Goal: Task Accomplishment & Management: Use online tool/utility

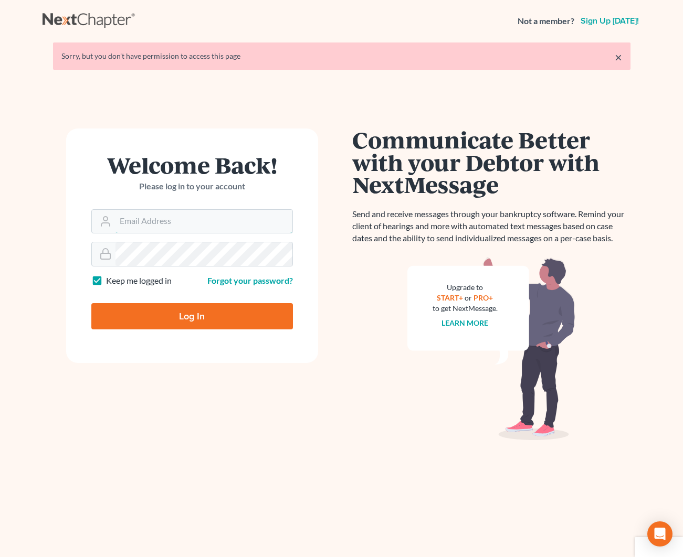
type input "kjm@dicksonlawfirm.com"
click at [161, 313] on input "Log In" at bounding box center [192, 316] width 202 height 26
type input "Thinking..."
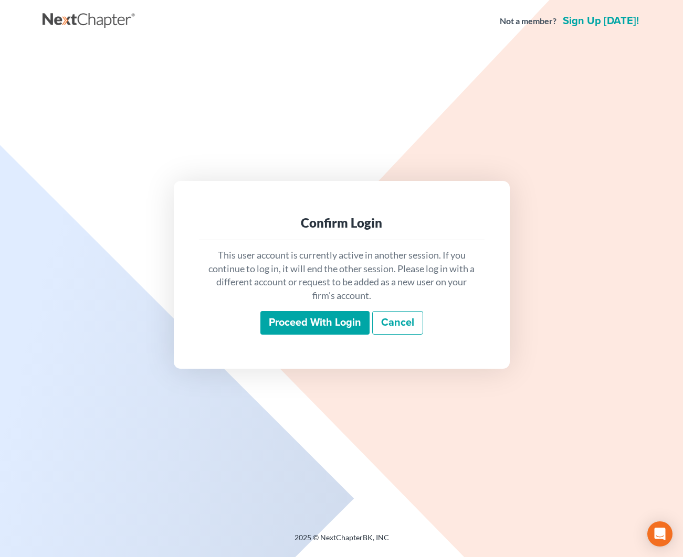
click at [298, 315] on input "Proceed with login" at bounding box center [314, 323] width 109 height 24
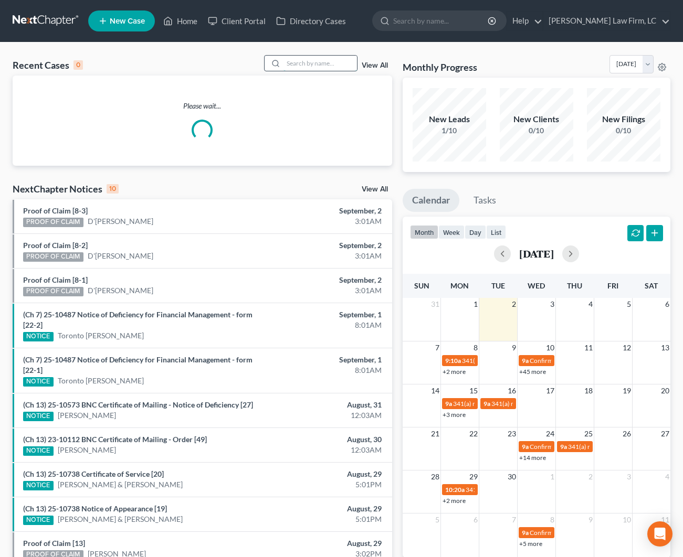
click at [303, 69] on input "search" at bounding box center [319, 63] width 73 height 15
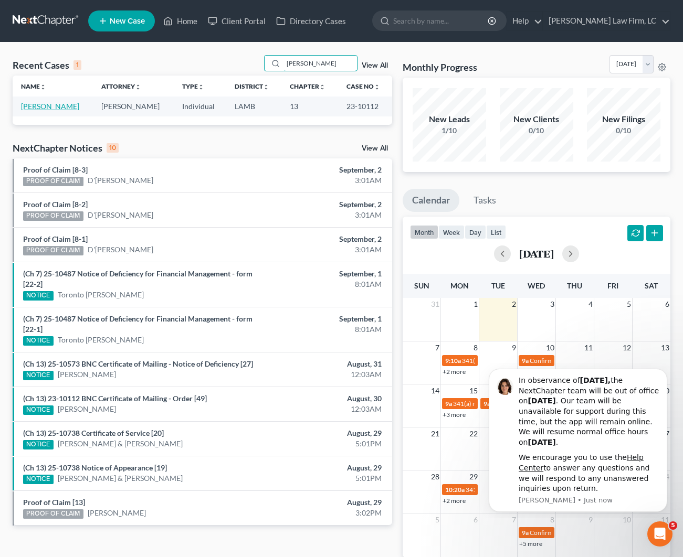
type input "[PERSON_NAME]"
click at [66, 106] on link "[PERSON_NAME]" at bounding box center [50, 106] width 58 height 9
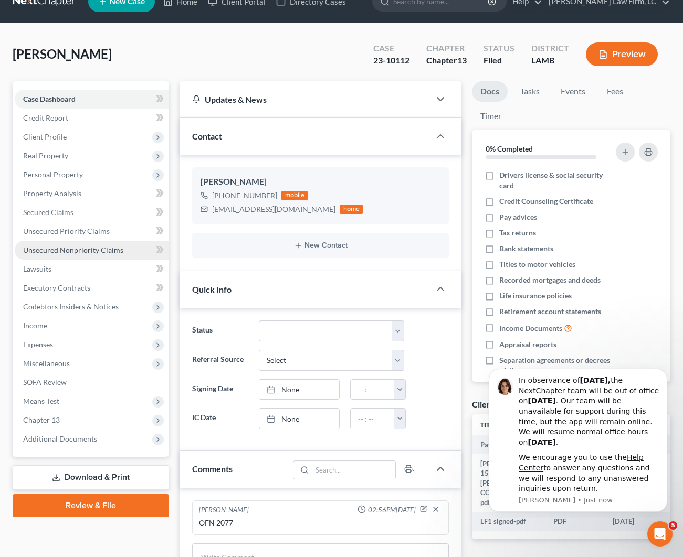
scroll to position [71, 0]
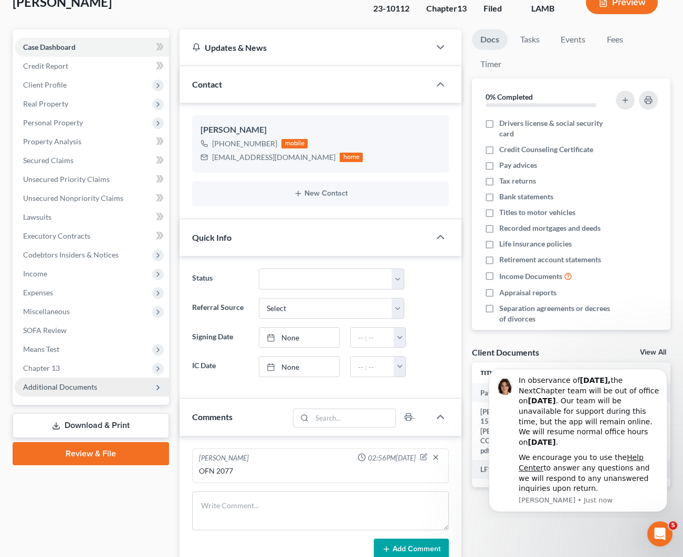
click at [97, 394] on span "Additional Documents" at bounding box center [92, 387] width 154 height 19
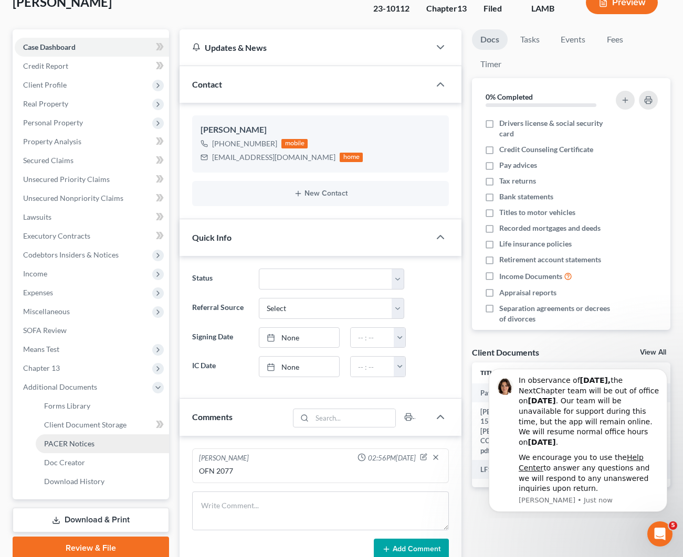
click at [69, 445] on span "PACER Notices" at bounding box center [69, 443] width 50 height 9
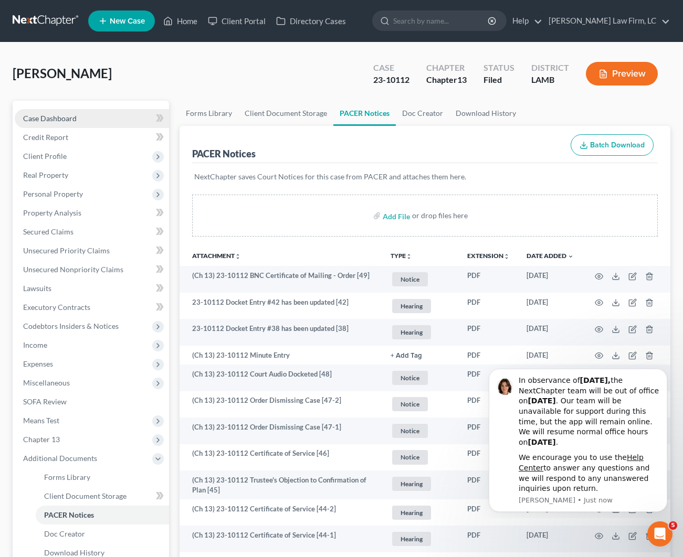
click at [90, 120] on link "Case Dashboard" at bounding box center [92, 118] width 154 height 19
select select "2"
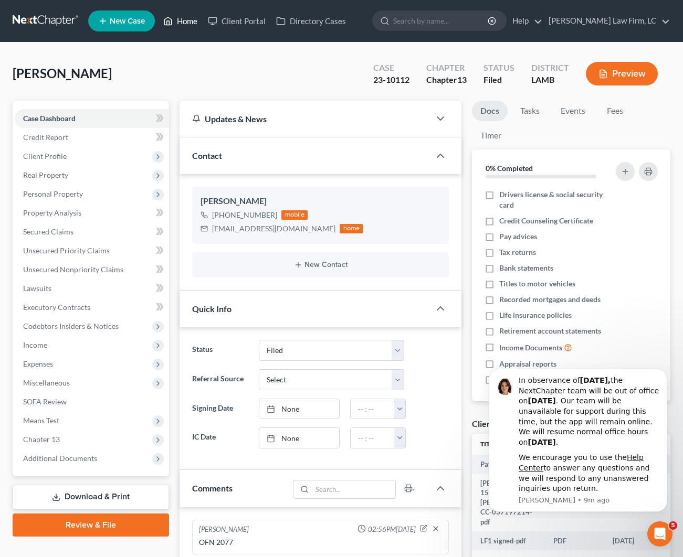
click at [180, 25] on link "Home" at bounding box center [180, 21] width 45 height 19
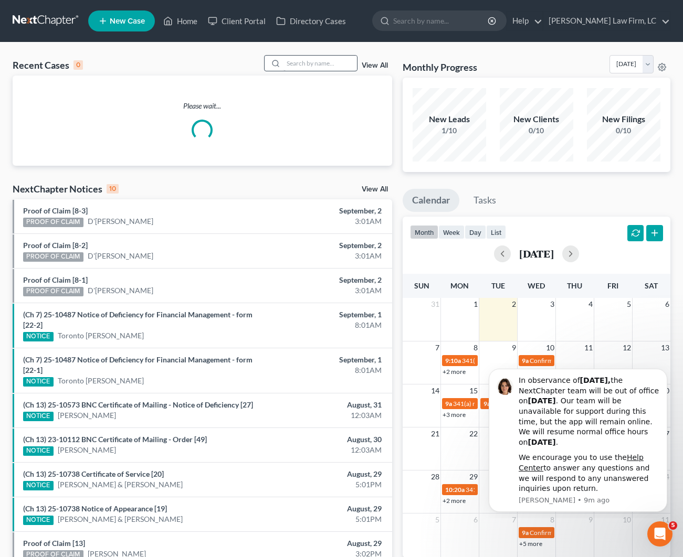
click at [317, 71] on div at bounding box center [310, 63] width 93 height 16
click at [318, 67] on input "search" at bounding box center [319, 63] width 73 height 15
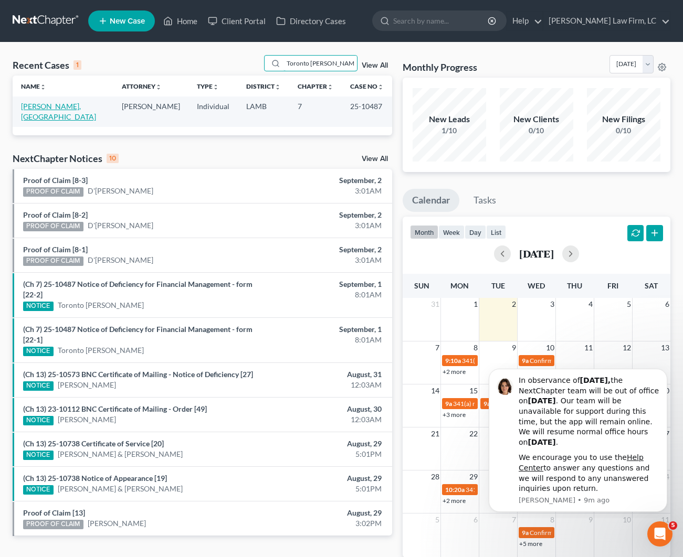
type input "Toronto [PERSON_NAME]"
click at [66, 108] on link "[PERSON_NAME], [GEOGRAPHIC_DATA]" at bounding box center [58, 111] width 75 height 19
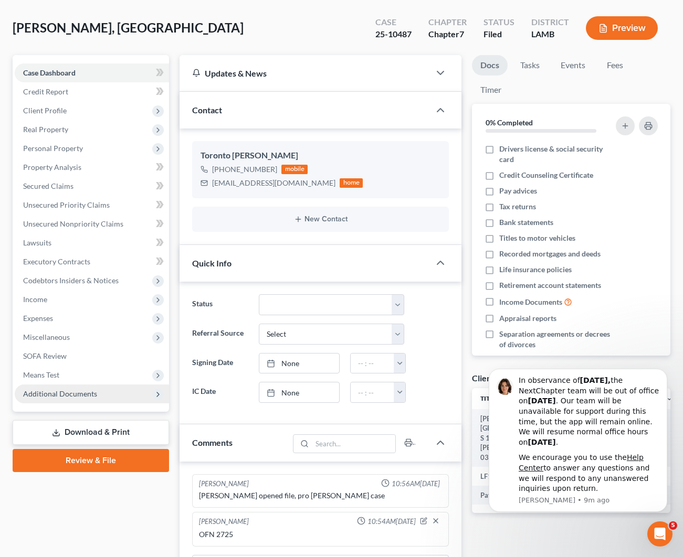
click at [73, 395] on span "Additional Documents" at bounding box center [60, 393] width 74 height 9
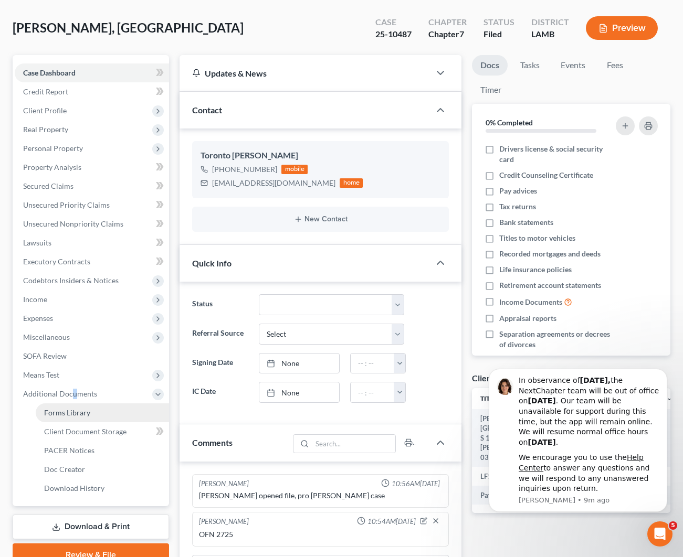
scroll to position [44, 0]
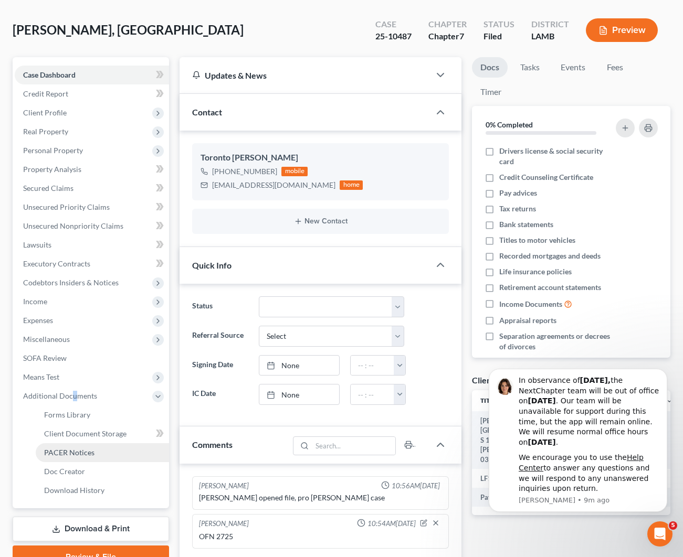
click at [72, 443] on ul "Forms Library Client Document Storage PACER Notices Doc Form Fields Doc Creator…" at bounding box center [92, 453] width 154 height 94
click at [75, 454] on span "PACER Notices" at bounding box center [69, 452] width 50 height 9
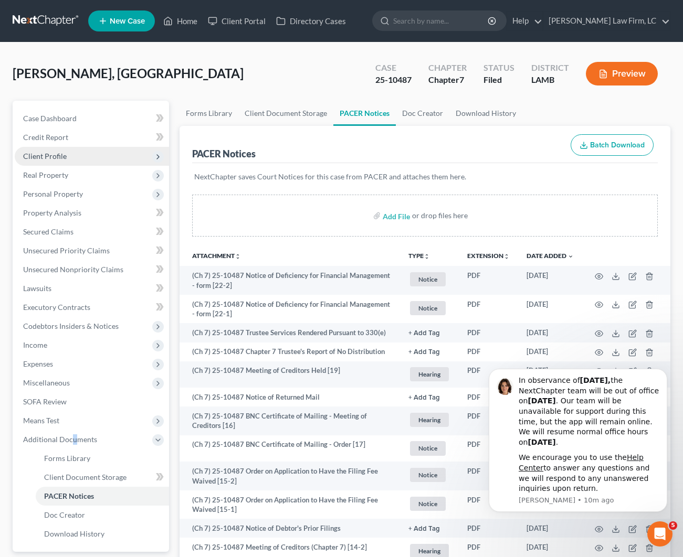
drag, startPoint x: 55, startPoint y: 124, endPoint x: 119, endPoint y: 148, distance: 68.9
click at [55, 124] on link "Case Dashboard" at bounding box center [92, 118] width 154 height 19
select select "2"
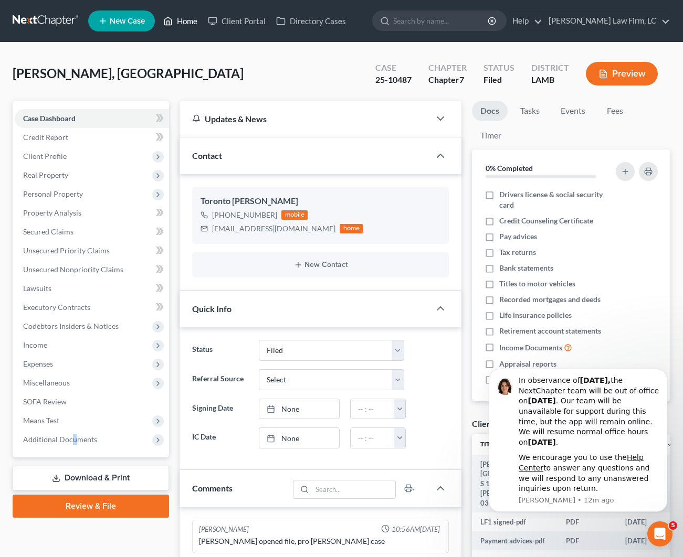
click at [182, 27] on link "Home" at bounding box center [180, 21] width 45 height 19
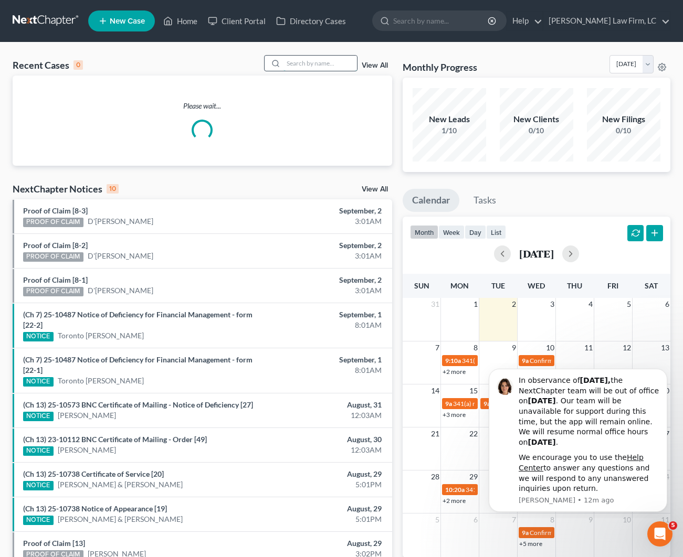
click at [311, 62] on input "search" at bounding box center [319, 63] width 73 height 15
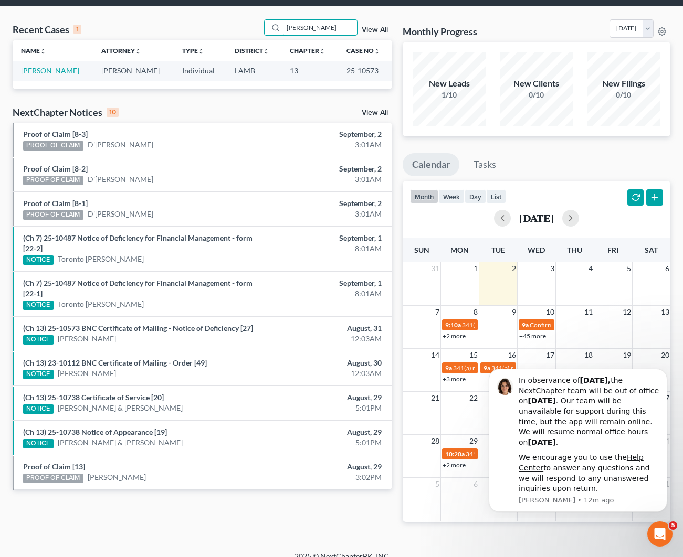
type input "[PERSON_NAME]"
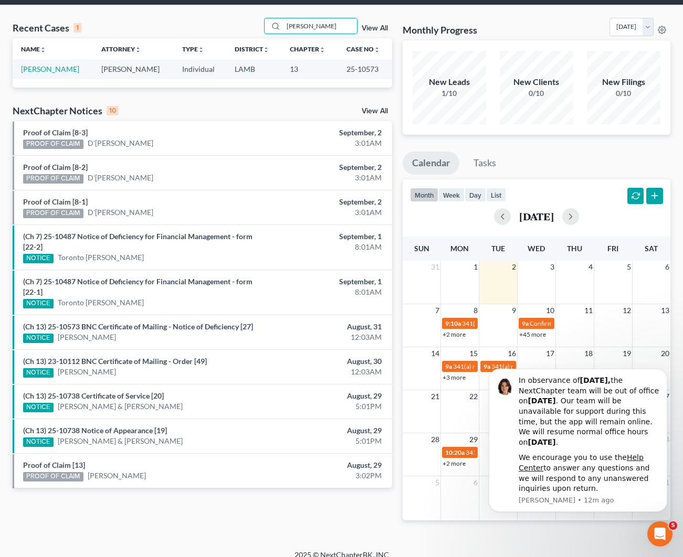
click at [51, 64] on td "[PERSON_NAME]" at bounding box center [53, 68] width 80 height 19
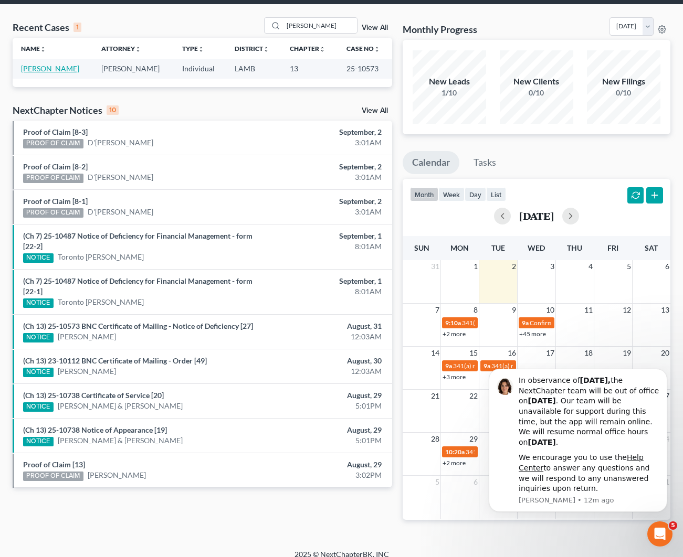
click at [52, 68] on link "[PERSON_NAME]" at bounding box center [50, 68] width 58 height 9
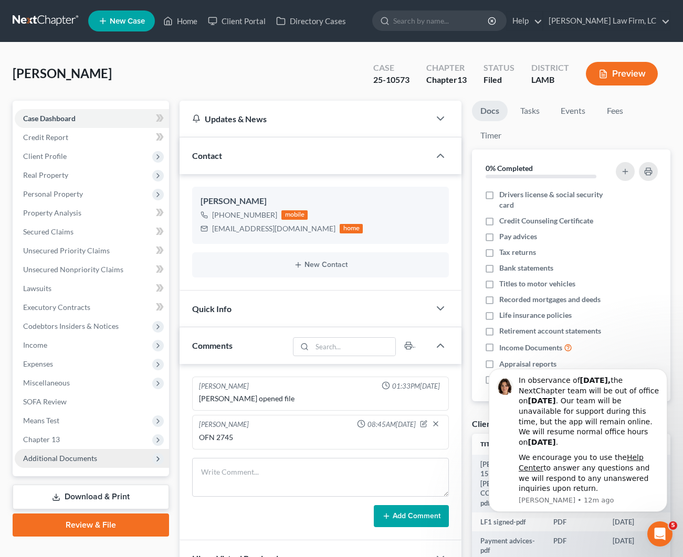
click at [109, 454] on span "Additional Documents" at bounding box center [92, 458] width 154 height 19
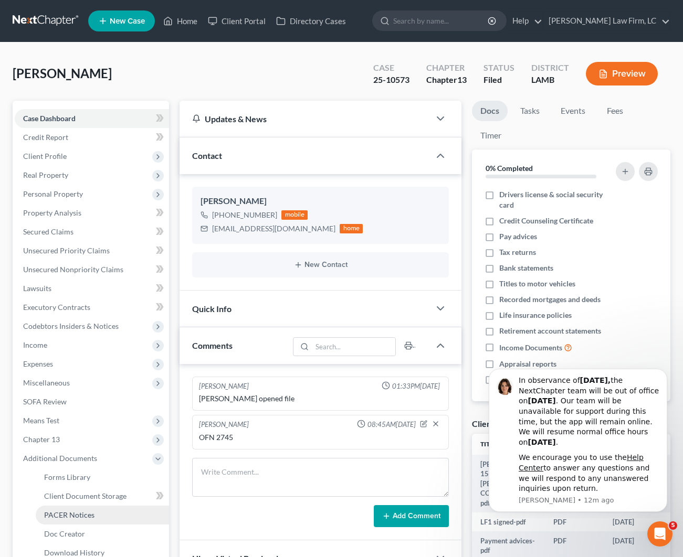
click at [82, 516] on span "PACER Notices" at bounding box center [69, 515] width 50 height 9
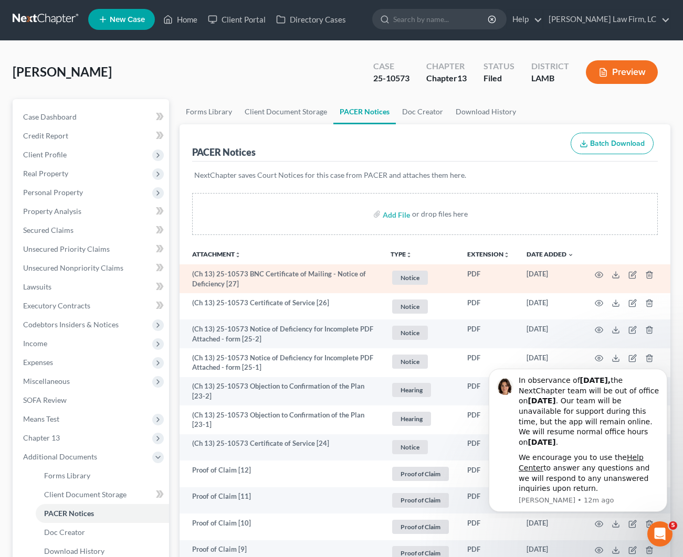
scroll to position [1, 0]
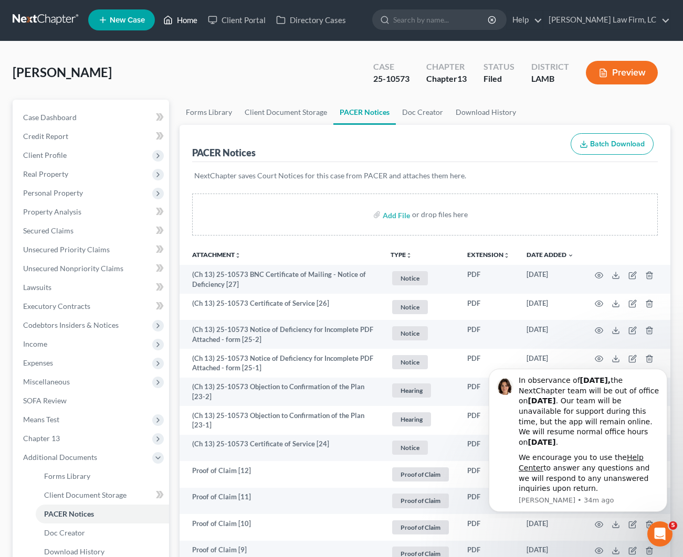
click at [180, 22] on link "Home" at bounding box center [180, 19] width 45 height 19
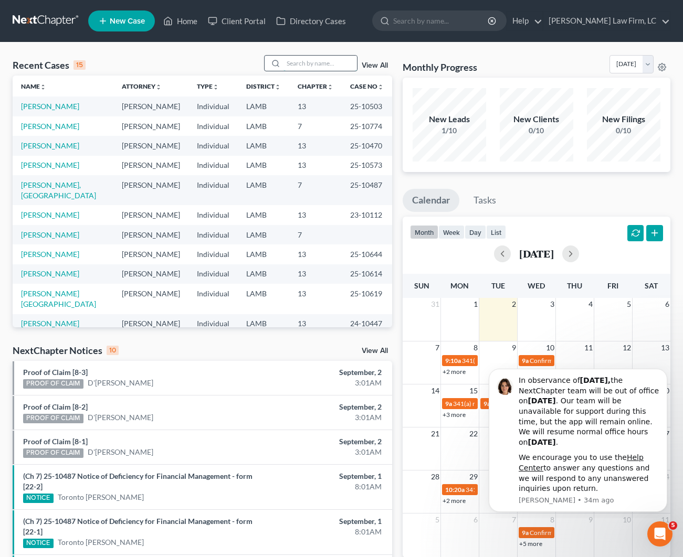
click at [325, 60] on input "search" at bounding box center [319, 63] width 73 height 15
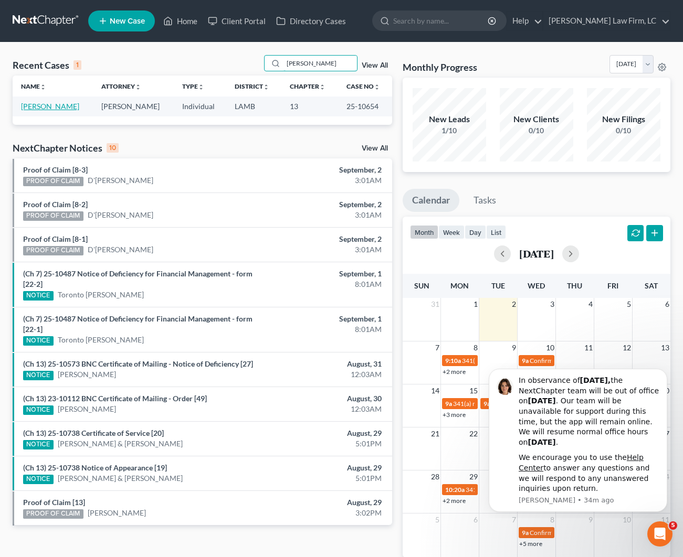
type input "[PERSON_NAME]"
click at [38, 109] on link "[PERSON_NAME]" at bounding box center [50, 106] width 58 height 9
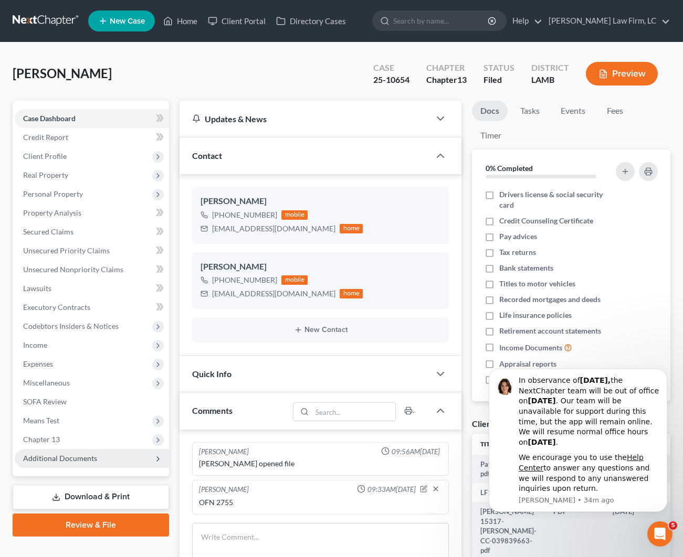
click at [91, 455] on span "Additional Documents" at bounding box center [60, 458] width 74 height 9
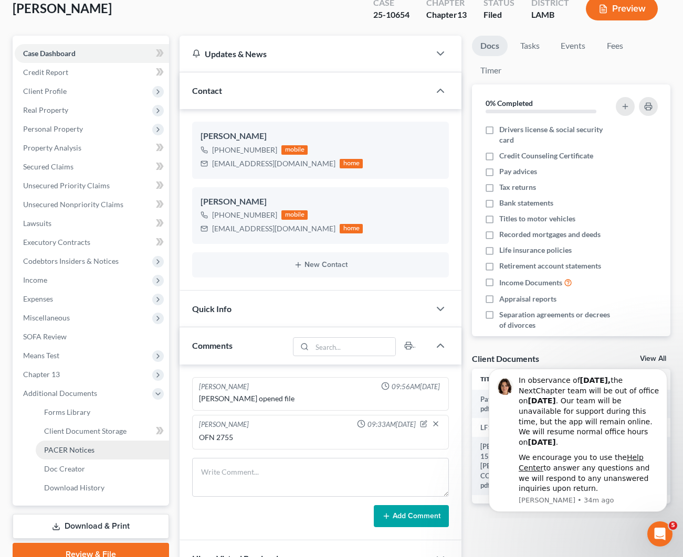
click at [88, 452] on span "PACER Notices" at bounding box center [69, 450] width 50 height 9
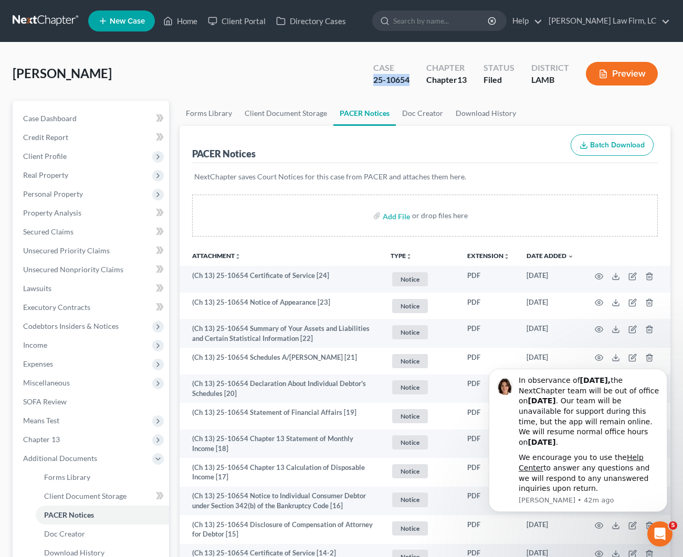
drag, startPoint x: 415, startPoint y: 78, endPoint x: 365, endPoint y: 78, distance: 49.9
click at [365, 77] on div "Case 25-10654" at bounding box center [391, 74] width 53 height 31
copy div "25-10654"
click at [177, 24] on link "Home" at bounding box center [180, 21] width 45 height 19
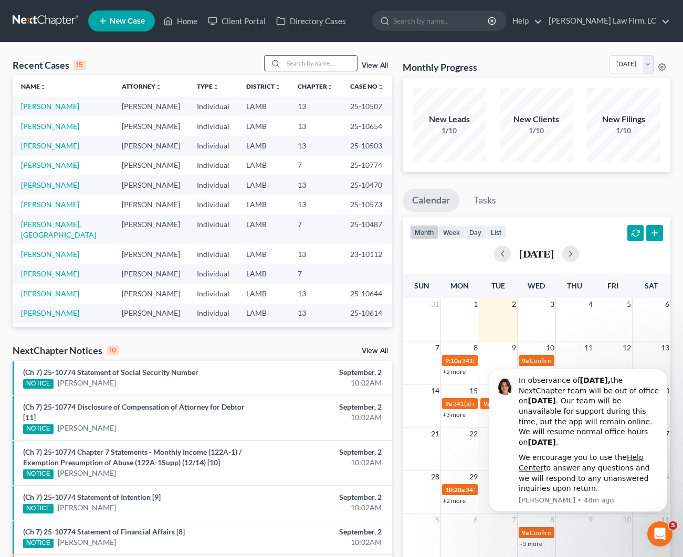
click at [327, 68] on input "search" at bounding box center [319, 63] width 73 height 15
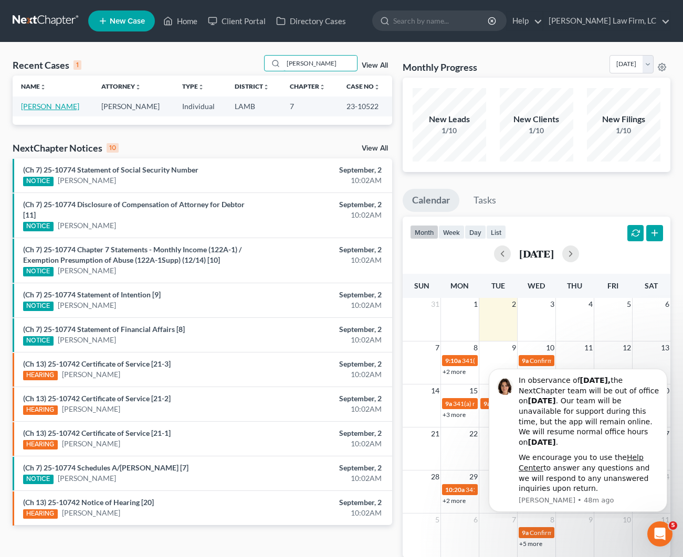
type input "[PERSON_NAME]"
click at [57, 108] on link "[PERSON_NAME]" at bounding box center [50, 106] width 58 height 9
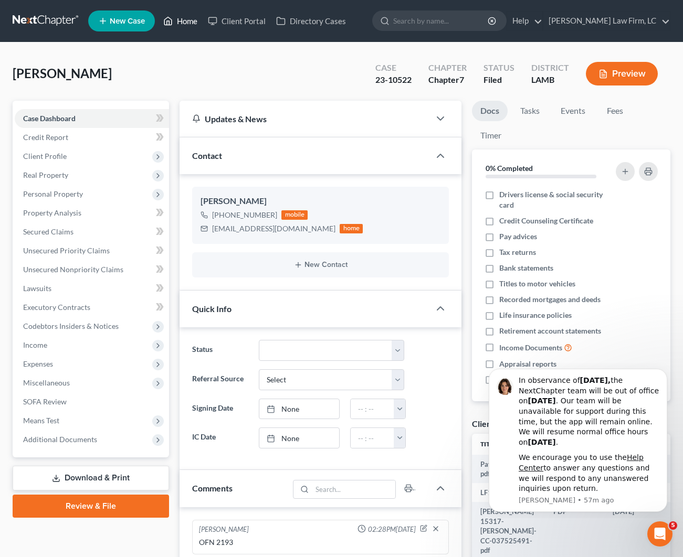
click at [185, 23] on link "Home" at bounding box center [180, 21] width 45 height 19
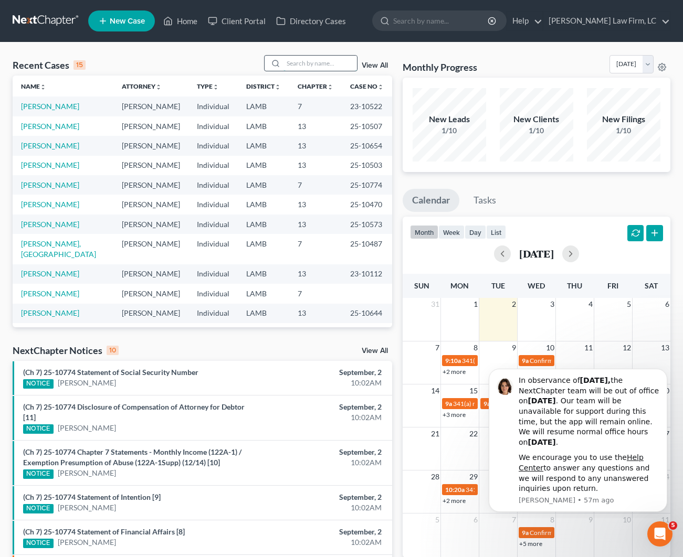
click at [306, 61] on input "search" at bounding box center [319, 63] width 73 height 15
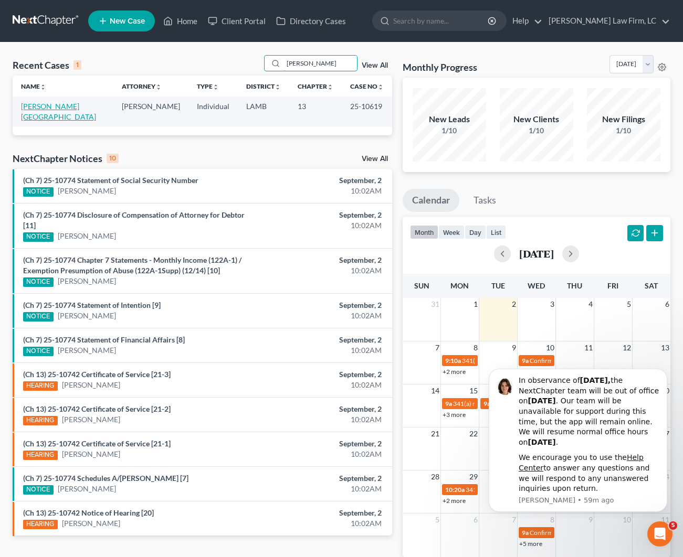
type input "[PERSON_NAME]"
click at [66, 107] on link "[PERSON_NAME][GEOGRAPHIC_DATA]" at bounding box center [58, 111] width 75 height 19
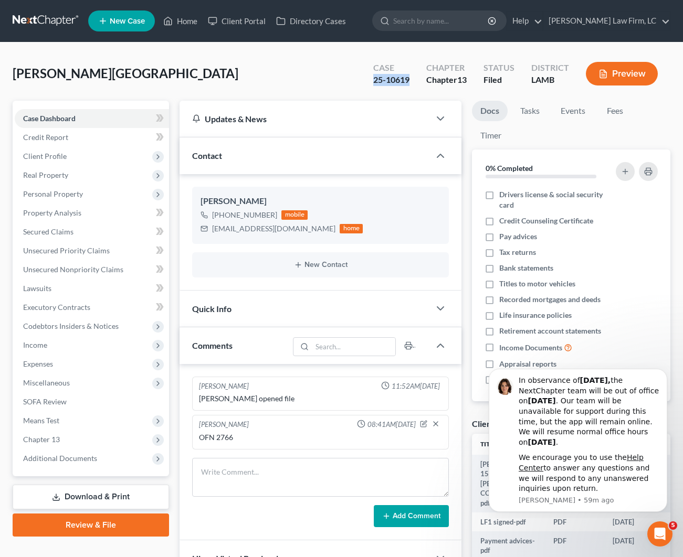
drag, startPoint x: 415, startPoint y: 81, endPoint x: 365, endPoint y: 86, distance: 50.1
click at [365, 81] on div "Case 25-10619" at bounding box center [391, 74] width 53 height 31
copy div "25-10619"
